Goal: Communication & Community: Ask a question

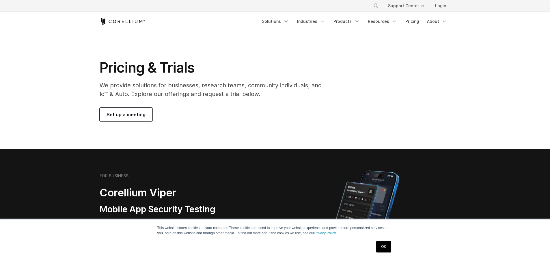
click at [384, 246] on link "OK" at bounding box center [383, 246] width 15 height 12
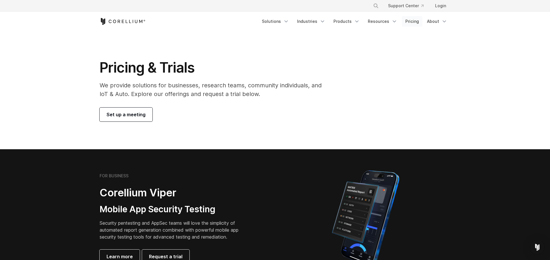
click at [418, 21] on link "Pricing" at bounding box center [412, 21] width 20 height 10
click at [415, 23] on link "Pricing" at bounding box center [412, 21] width 20 height 10
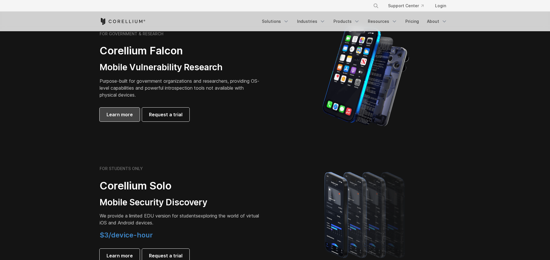
click at [120, 118] on link "Learn more" at bounding box center [120, 114] width 40 height 14
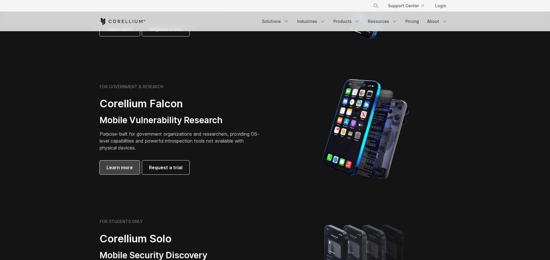
scroll to position [195, 0]
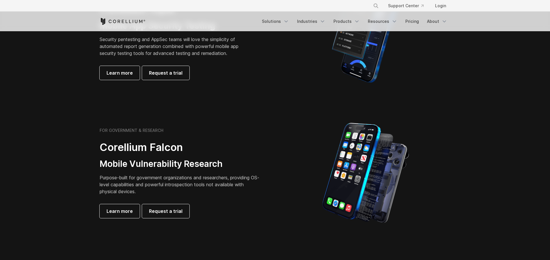
scroll to position [183, 0]
click at [133, 79] on link "Learn more" at bounding box center [120, 73] width 40 height 14
click at [118, 214] on span "Learn more" at bounding box center [120, 211] width 26 height 7
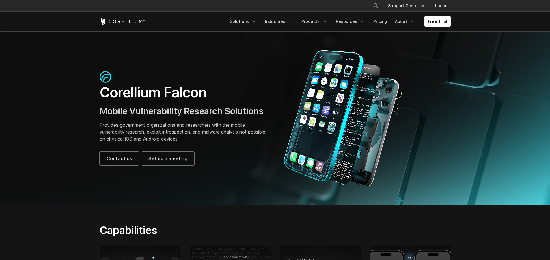
drag, startPoint x: 126, startPoint y: 128, endPoint x: 148, endPoint y: 131, distance: 22.4
click at [134, 130] on p "Provides government organizations and researchers with the mobile vulnerability…" at bounding box center [185, 131] width 170 height 21
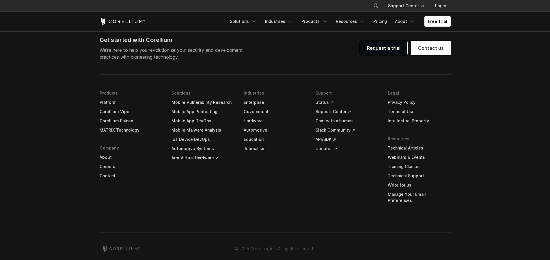
scroll to position [1804, 0]
drag, startPoint x: 236, startPoint y: 162, endPoint x: 238, endPoint y: 158, distance: 3.8
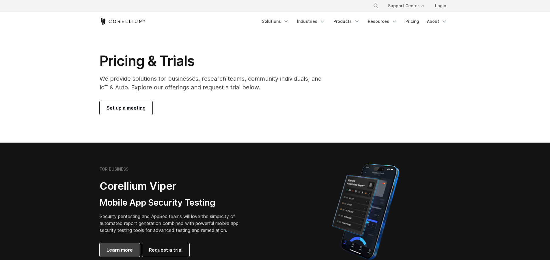
scroll to position [8, 0]
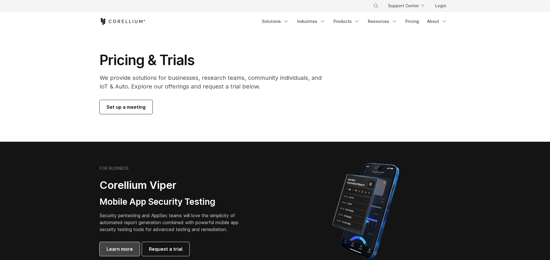
click at [117, 247] on span "Learn more" at bounding box center [120, 248] width 26 height 7
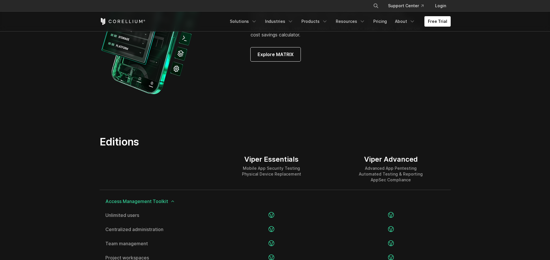
scroll to position [475, 0]
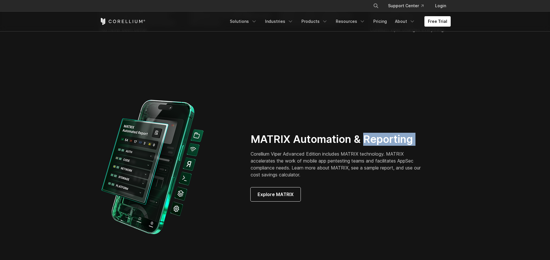
drag, startPoint x: 309, startPoint y: 147, endPoint x: 366, endPoint y: 143, distance: 57.8
click at [366, 143] on div "MATRIX Automation & Reporting Corellium Viper Advanced Edition includes MATRIX …" at bounding box center [347, 167] width 192 height 68
click at [360, 160] on p "Corellium Viper Advanced Edition includes MATRIX technology. MATRIX accelerates…" at bounding box center [340, 164] width 178 height 28
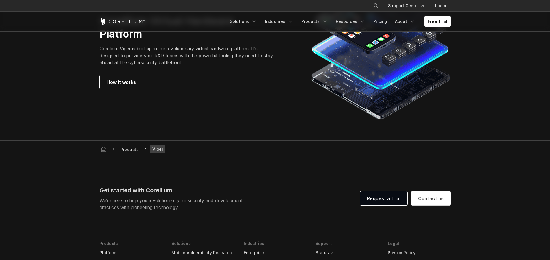
scroll to position [1713, 0]
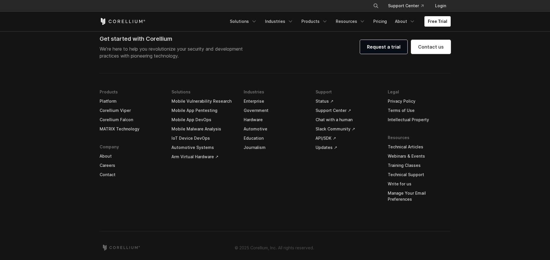
click at [293, 168] on li "Industries Enterprise Government Hardware Automotive Education Journalism" at bounding box center [275, 149] width 63 height 125
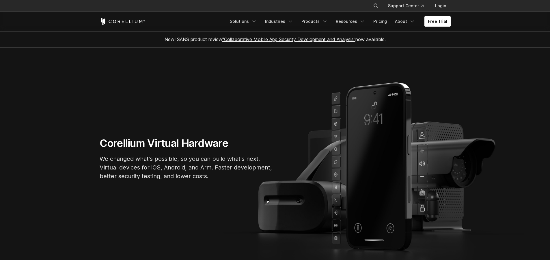
click at [441, 23] on link "Free Trial" at bounding box center [437, 21] width 26 height 10
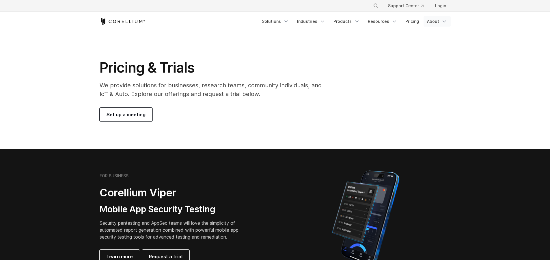
click at [439, 21] on link "About" at bounding box center [437, 21] width 27 height 10
click at [154, 114] on div "Set up a meeting" at bounding box center [215, 114] width 230 height 14
click at [133, 113] on span "Set up a meeting" at bounding box center [126, 114] width 39 height 7
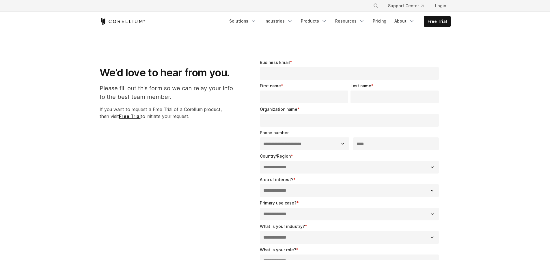
select select "**"
click at [139, 115] on strong "Free Trial" at bounding box center [130, 116] width 22 height 6
click at [305, 79] on input "Business Email *" at bounding box center [349, 73] width 179 height 13
type input "**********"
click at [406, 94] on input "Last name *" at bounding box center [394, 96] width 88 height 13
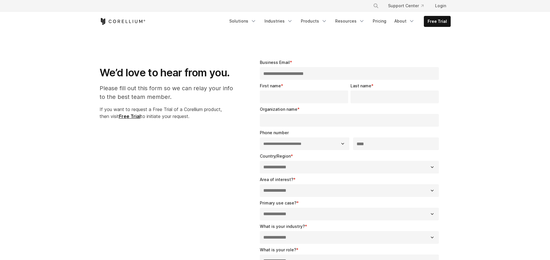
click at [277, 98] on input "First name *" at bounding box center [304, 96] width 88 height 13
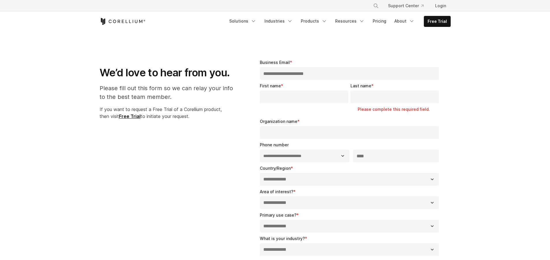
click at [433, 115] on div "Last name * Please complete this required field." at bounding box center [395, 99] width 91 height 33
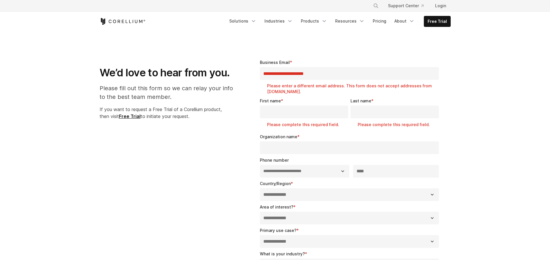
click at [428, 147] on input "Organization name *" at bounding box center [349, 147] width 179 height 13
click at [419, 170] on div "**********" at bounding box center [351, 167] width 182 height 20
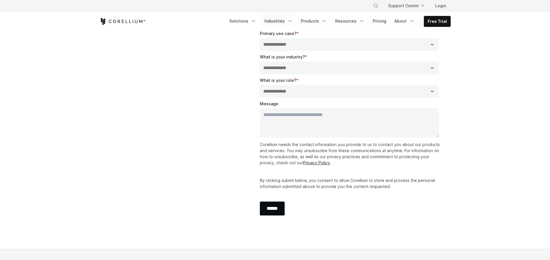
scroll to position [306, 0]
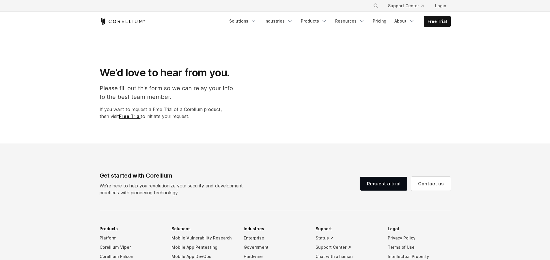
select select "**"
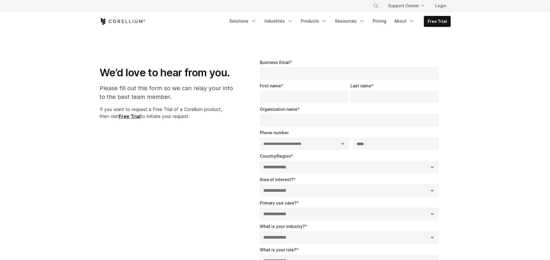
click at [301, 80] on fieldset "Business Email *" at bounding box center [351, 70] width 182 height 23
click at [306, 76] on input "Business Email *" at bounding box center [349, 73] width 179 height 13
type input "**********"
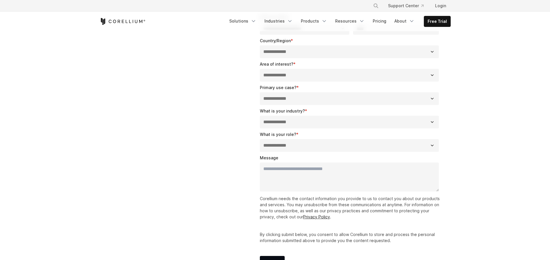
scroll to position [275, 0]
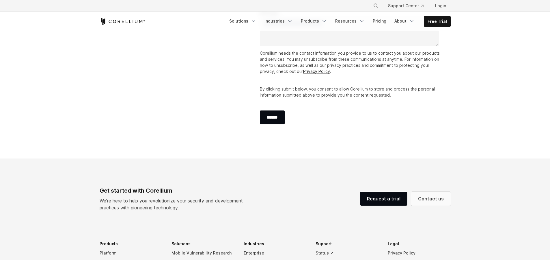
click at [437, 202] on link "Contact us" at bounding box center [431, 198] width 40 height 14
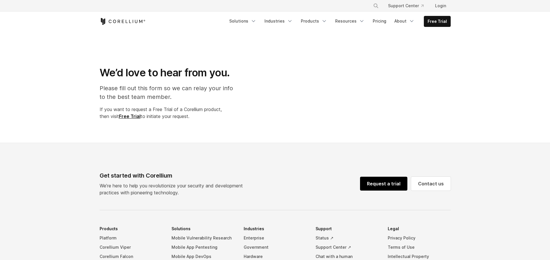
select select "**"
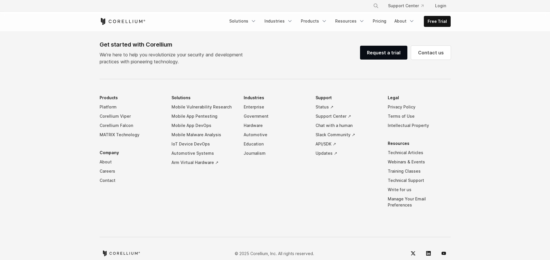
scroll to position [412, 0]
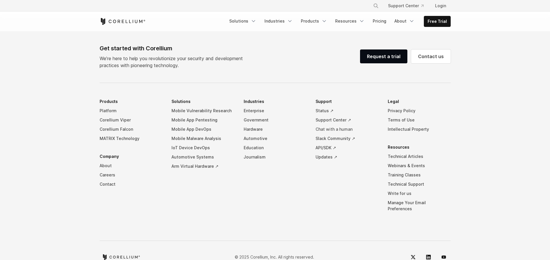
click at [332, 129] on link "Chat with a human" at bounding box center [347, 128] width 63 height 9
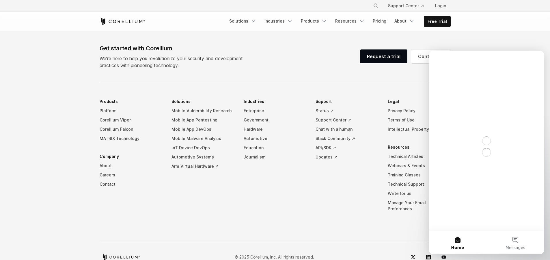
scroll to position [0, 0]
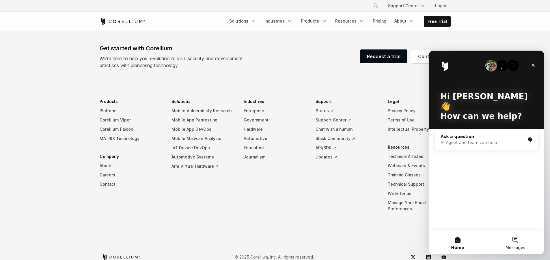
click at [521, 245] on span "Messages" at bounding box center [515, 247] width 20 height 4
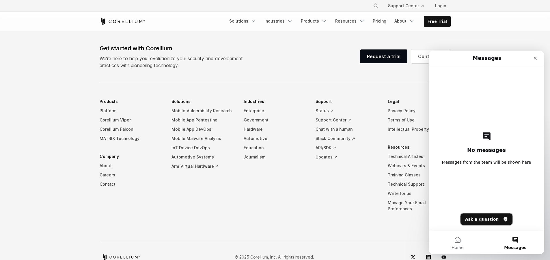
click at [495, 218] on button "Ask a question" at bounding box center [486, 219] width 52 height 12
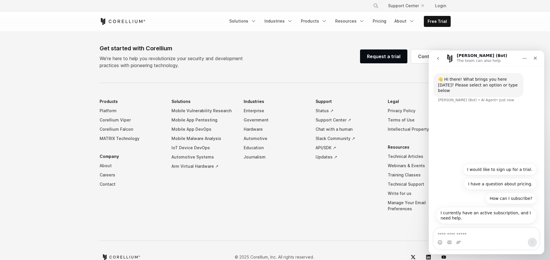
click at [476, 241] on div "Intercom messenger" at bounding box center [487, 241] width 106 height 9
click at [471, 236] on textarea "Ask a question…" at bounding box center [487, 232] width 106 height 10
type textarea "**********"
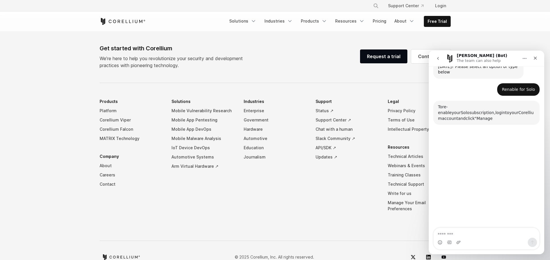
scroll to position [31, 0]
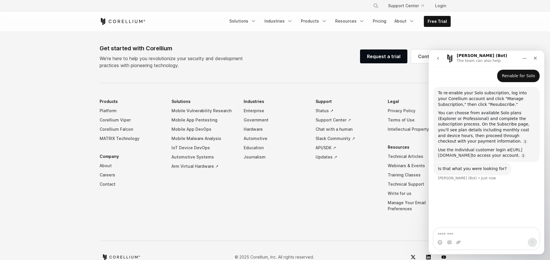
click at [485, 149] on link "https://app.corellium.com/login" at bounding box center [480, 152] width 84 height 10
click at [481, 90] on div "To re-enable your Solo subscription, log into your Corellium account and click …" at bounding box center [486, 98] width 97 height 17
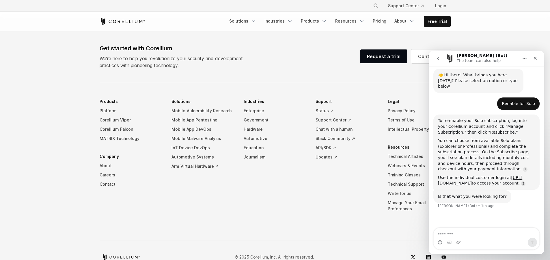
scroll to position [0, 0]
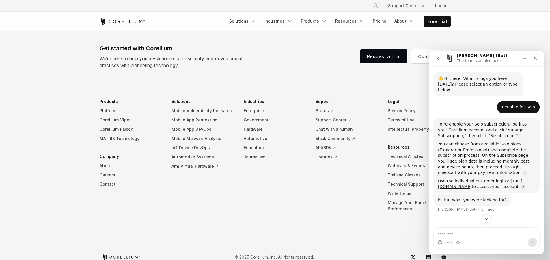
click at [481, 59] on p "The team can also help" at bounding box center [479, 61] width 44 height 6
click at [524, 60] on icon "Home" at bounding box center [524, 58] width 5 height 5
click at [468, 101] on div "Renable for Solo Kai • 1m ago" at bounding box center [486, 109] width 106 height 17
click at [292, 83] on hr at bounding box center [275, 83] width 351 height 0
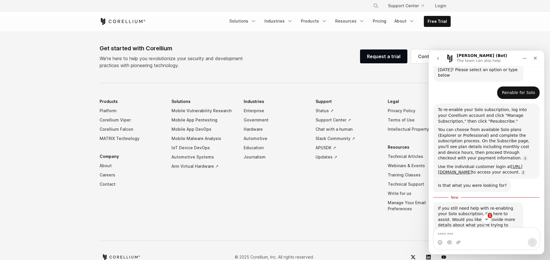
scroll to position [31, 0]
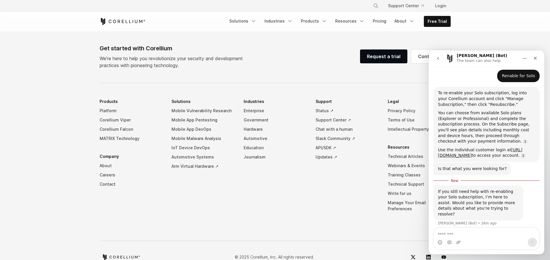
click at [490, 243] on div "Intercom messenger" at bounding box center [487, 241] width 106 height 9
click at [492, 240] on div "Intercom messenger" at bounding box center [487, 241] width 106 height 9
click at [498, 237] on textarea "Message…" at bounding box center [487, 232] width 106 height 10
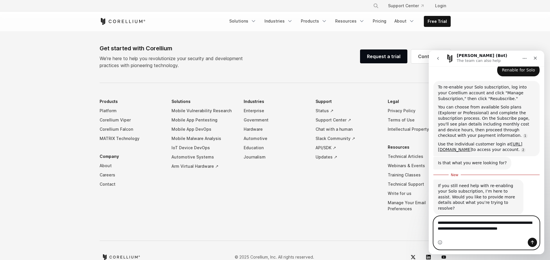
scroll to position [43, 0]
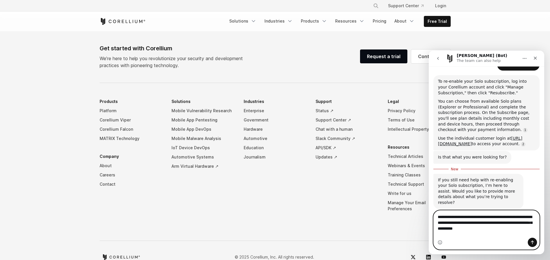
paste textarea "****"
type textarea "**********"
click at [534, 243] on icon "Send a message…" at bounding box center [532, 242] width 5 height 5
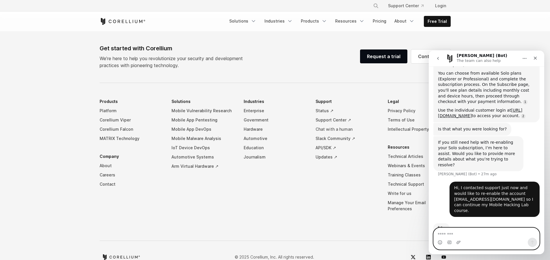
scroll to position [74, 0]
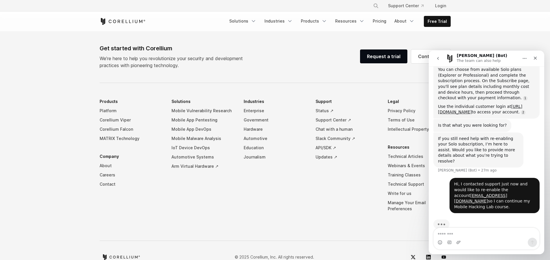
click at [338, 186] on li "Support Status ↗ Support Center ↗ Chat with a human Slack Community ↗ API/SDK ↗…" at bounding box center [347, 159] width 63 height 125
click at [243, 72] on div "Get started with Corellium We’re here to help you revolutionize your security a…" at bounding box center [275, 154] width 363 height 220
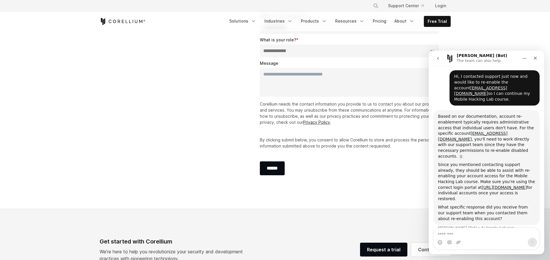
scroll to position [177, 0]
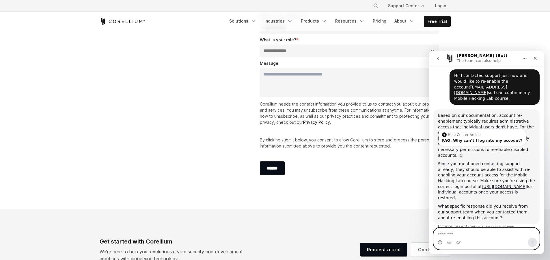
click at [491, 227] on textarea "Message…" at bounding box center [487, 232] width 106 height 10
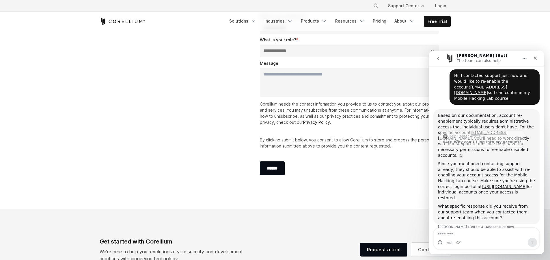
click at [526, 161] on div "Since you mentioned contacting support already, they should be able to assist w…" at bounding box center [486, 181] width 97 height 40
click at [496, 141] on div "Based on our documentation, account re-enablement typically requires administra…" at bounding box center [486, 135] width 97 height 45
click at [463, 153] on link "Source reference 5478775:" at bounding box center [461, 155] width 5 height 5
click at [475, 129] on div "Help Center Article FAQ: Why can’t I log into my account?" at bounding box center [482, 137] width 87 height 17
click at [474, 138] on div "FAQ: Why can’t I log into my account?" at bounding box center [482, 140] width 80 height 4
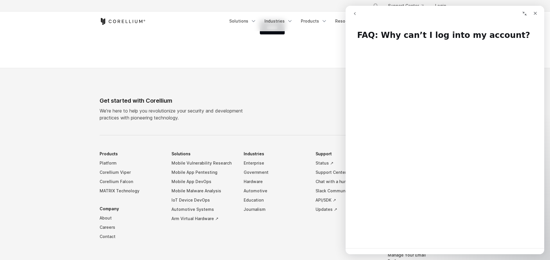
scroll to position [421, 0]
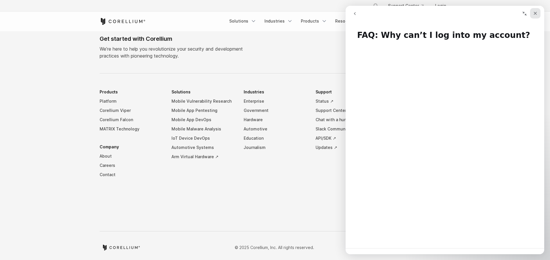
click at [538, 12] on div "Close" at bounding box center [535, 13] width 10 height 10
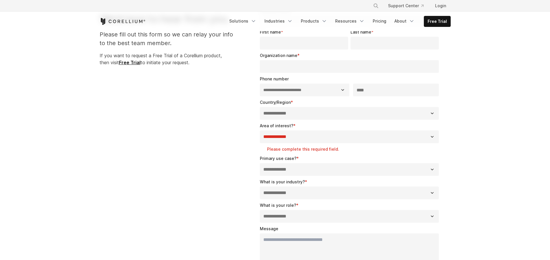
scroll to position [0, 0]
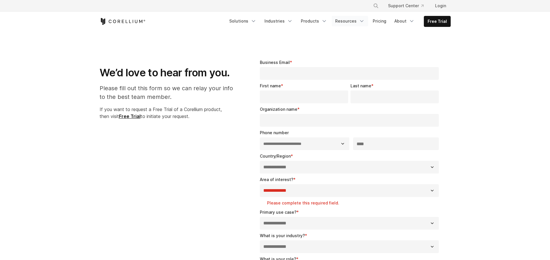
click at [366, 18] on link "Resources" at bounding box center [350, 21] width 36 height 10
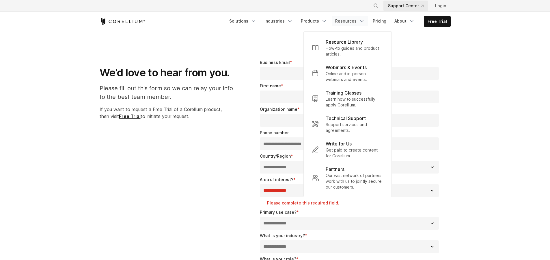
click at [404, 8] on link "Support Center" at bounding box center [405, 6] width 45 height 10
